Goal: Task Accomplishment & Management: Manage account settings

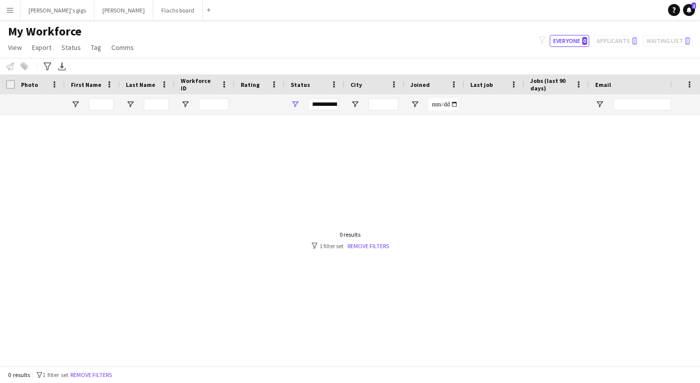
click at [1, 5] on button "Menu" at bounding box center [10, 10] width 20 height 20
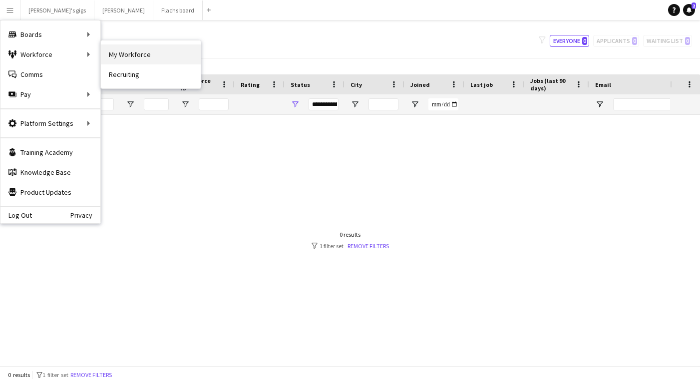
click at [129, 58] on link "My Workforce" at bounding box center [151, 54] width 100 height 20
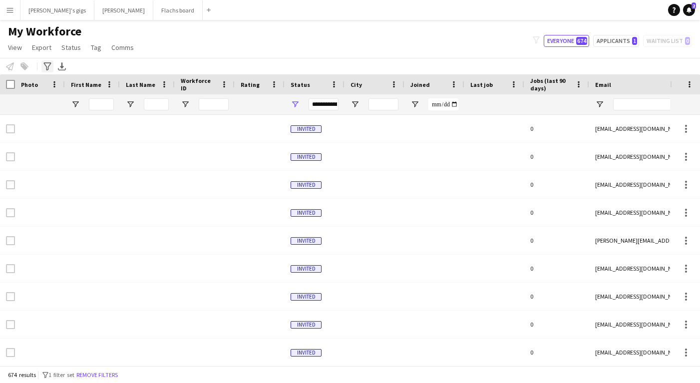
click at [50, 70] on icon "Advanced filters" at bounding box center [47, 66] width 8 height 8
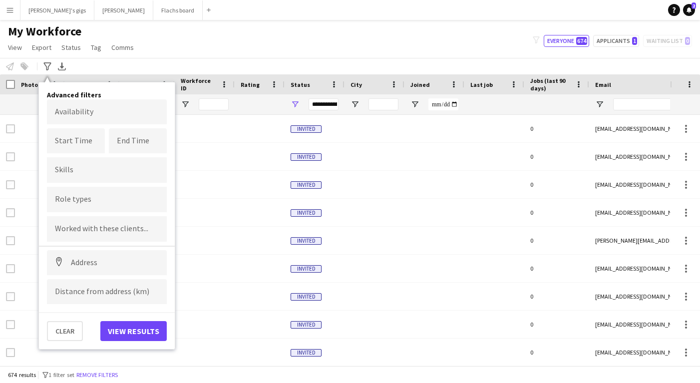
click at [81, 198] on input "Type to search role types..." at bounding box center [107, 199] width 104 height 9
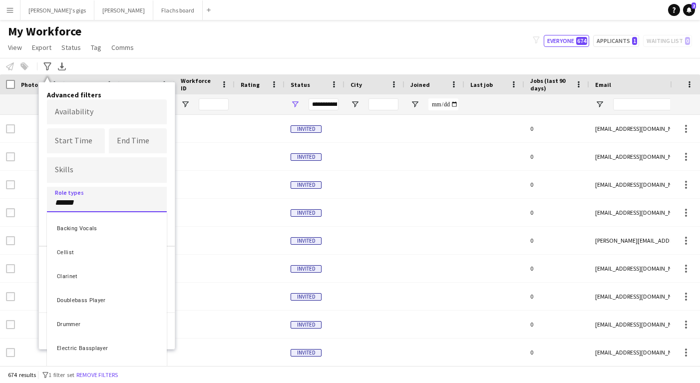
type input "******"
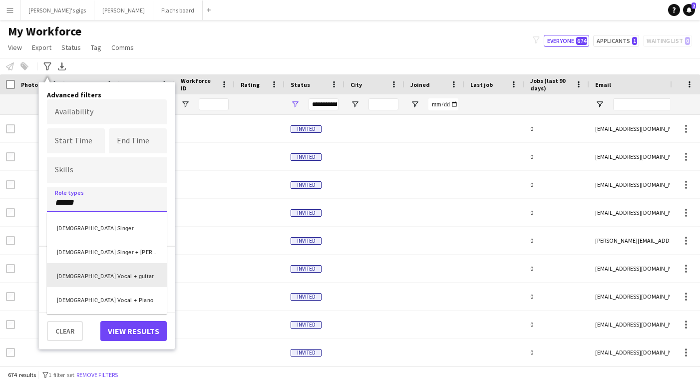
click at [80, 277] on div "[DEMOGRAPHIC_DATA] Vocal + guitar" at bounding box center [107, 275] width 120 height 24
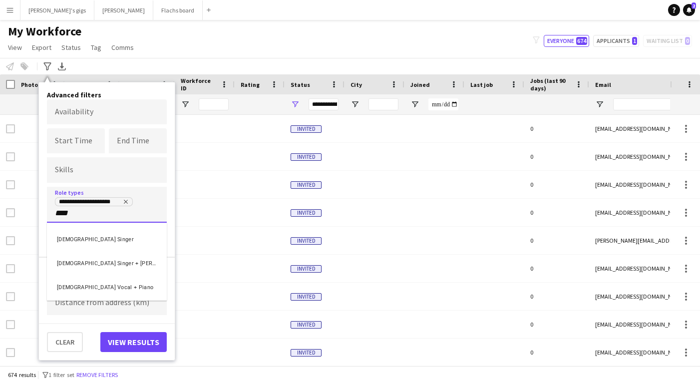
type input "****"
click at [115, 286] on div "[DEMOGRAPHIC_DATA] Vocal + Piano" at bounding box center [107, 285] width 120 height 24
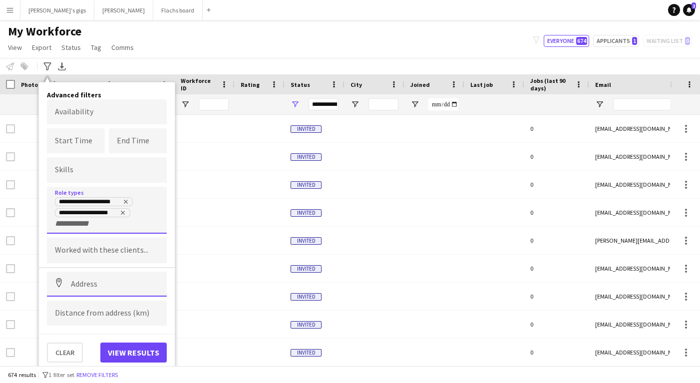
click at [85, 287] on input at bounding box center [107, 283] width 120 height 25
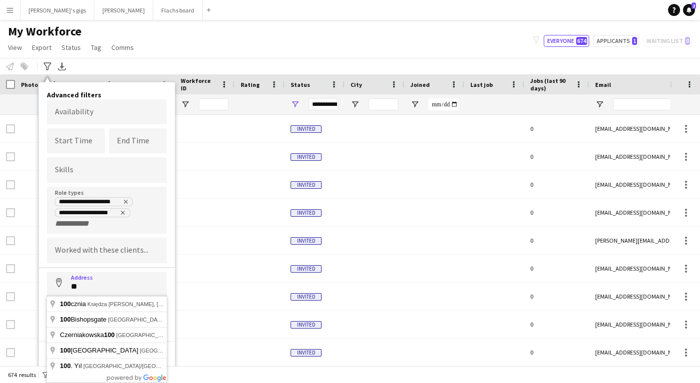
type input "*"
type input "**********"
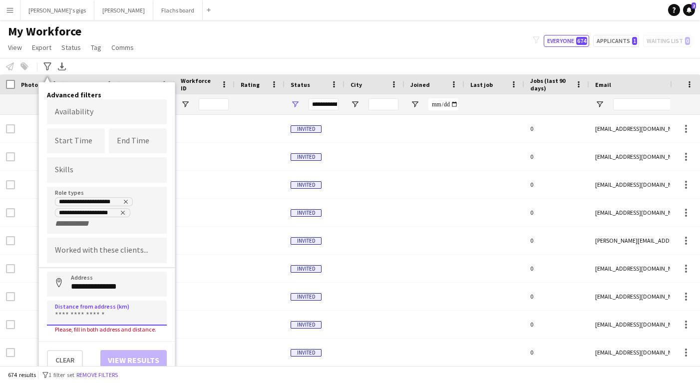
click at [78, 313] on input at bounding box center [107, 312] width 120 height 25
type input "******"
click button "Address" at bounding box center [59, 283] width 24 height 24
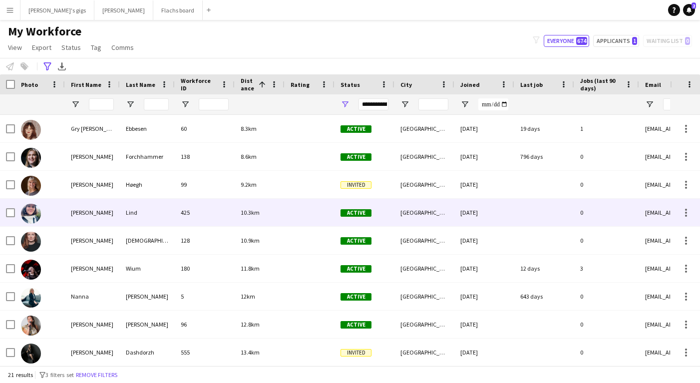
scroll to position [70, 0]
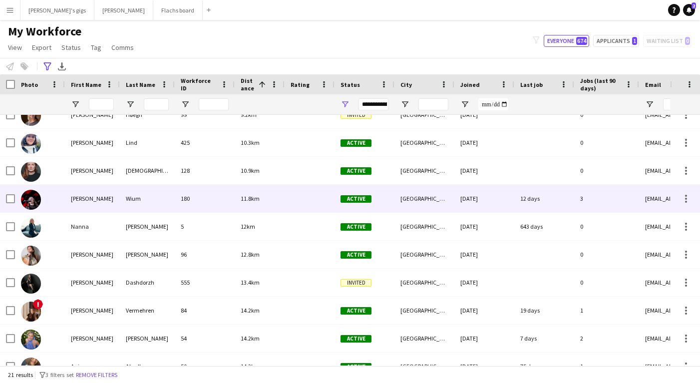
click at [178, 195] on div "180" at bounding box center [205, 198] width 60 height 27
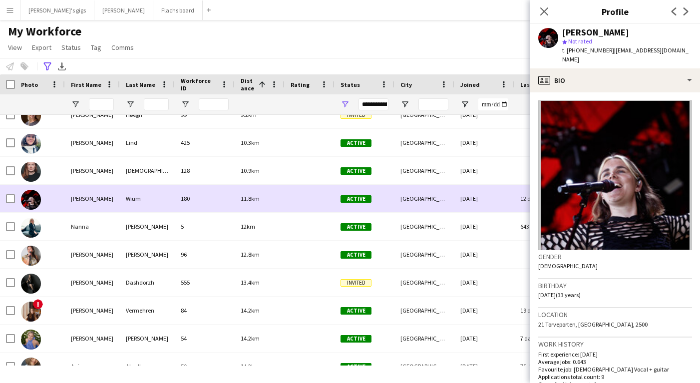
click at [178, 195] on div "180" at bounding box center [205, 198] width 60 height 27
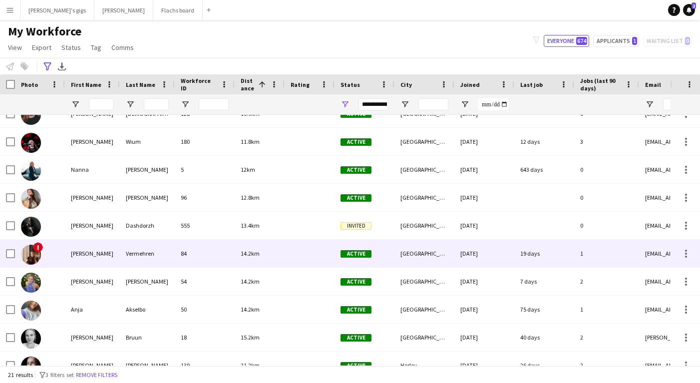
scroll to position [132, 0]
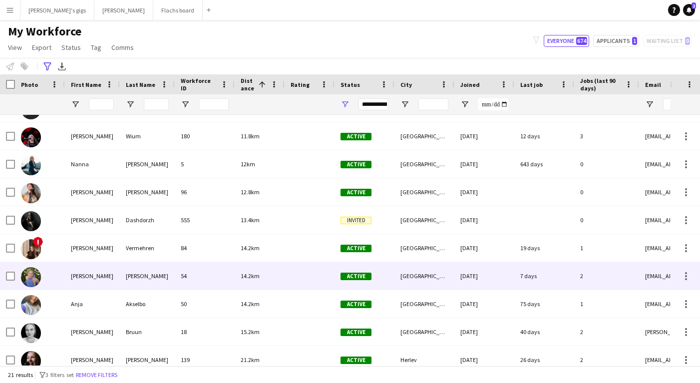
click at [159, 264] on div "[PERSON_NAME]" at bounding box center [147, 275] width 55 height 27
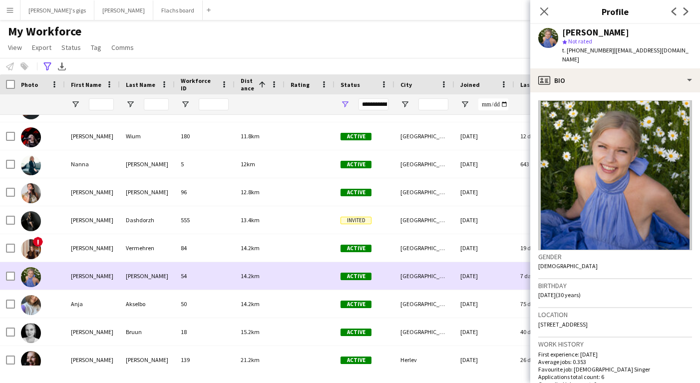
click at [159, 264] on div "[PERSON_NAME]" at bounding box center [147, 275] width 55 height 27
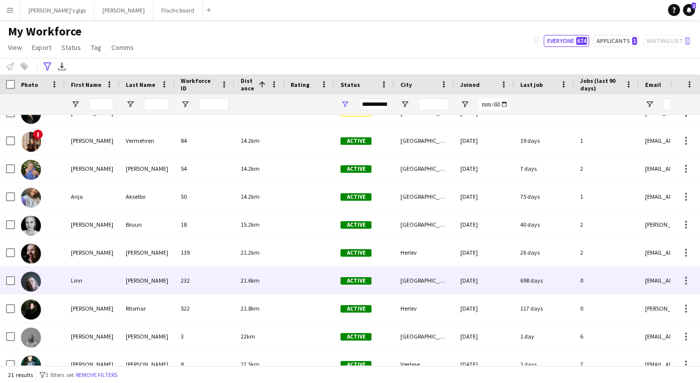
scroll to position [244, 0]
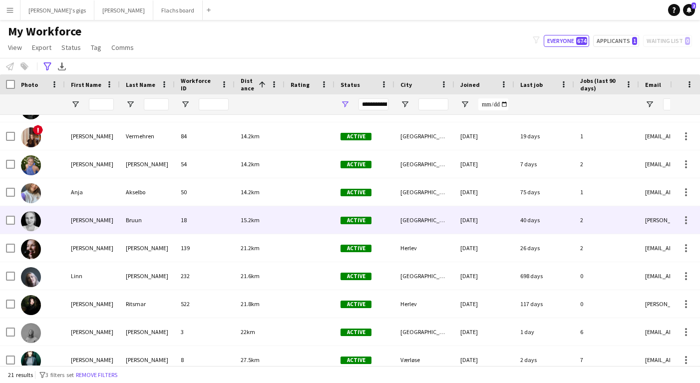
click at [145, 221] on div "Bruun" at bounding box center [147, 219] width 55 height 27
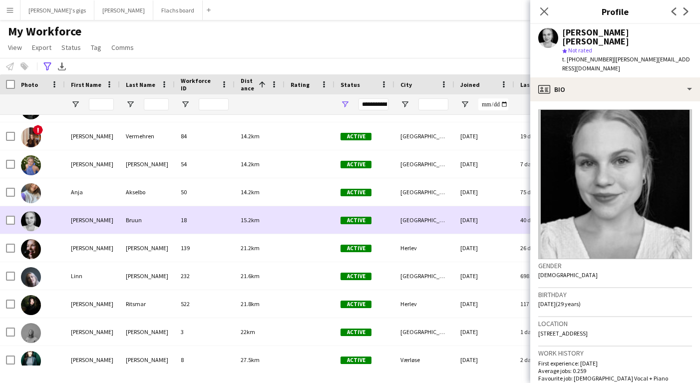
click at [145, 221] on div "Bruun" at bounding box center [147, 219] width 55 height 27
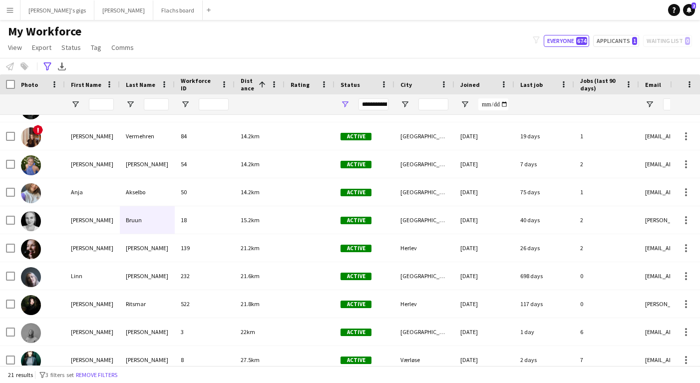
click at [192, 55] on div "My Workforce View Views Default view New view Update view Delete view Edit name…" at bounding box center [350, 41] width 700 height 34
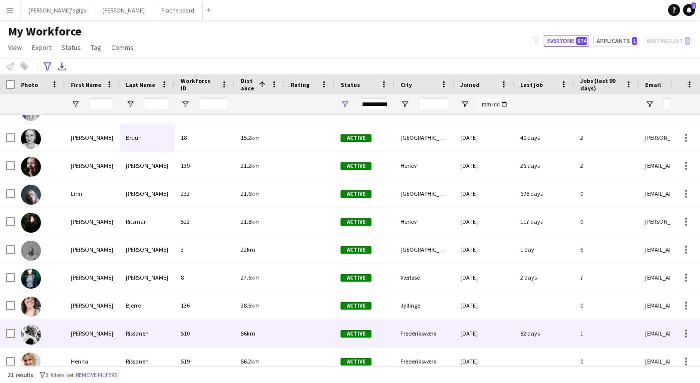
scroll to position [330, 0]
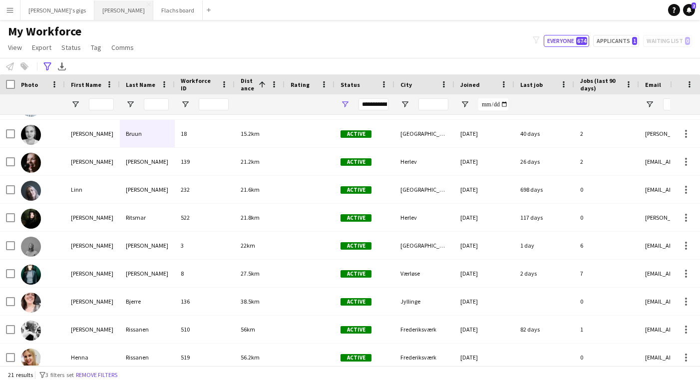
click at [96, 13] on button "Asger Gigs Close" at bounding box center [123, 9] width 59 height 19
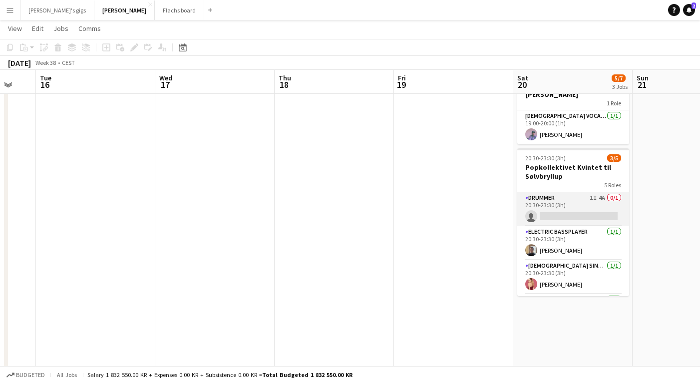
click at [541, 199] on app-card-role "Drummer 1I 4A 0/1 20:30-23:30 (3h) single-neutral-actions" at bounding box center [573, 209] width 112 height 34
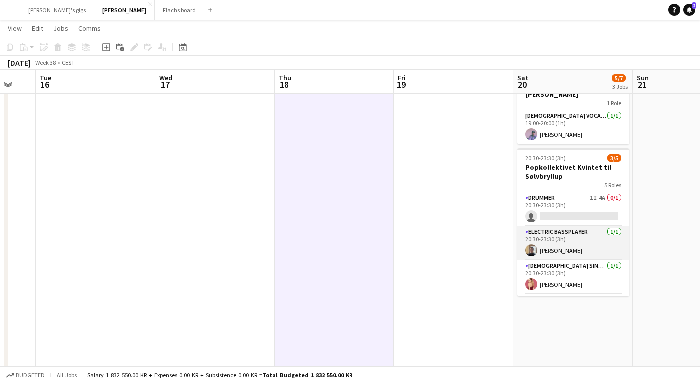
click at [549, 241] on app-card-role "Electric Bassplayer [DATE] 20:30-23:30 (3h) [PERSON_NAME]" at bounding box center [573, 243] width 112 height 34
